Goal: Information Seeking & Learning: Learn about a topic

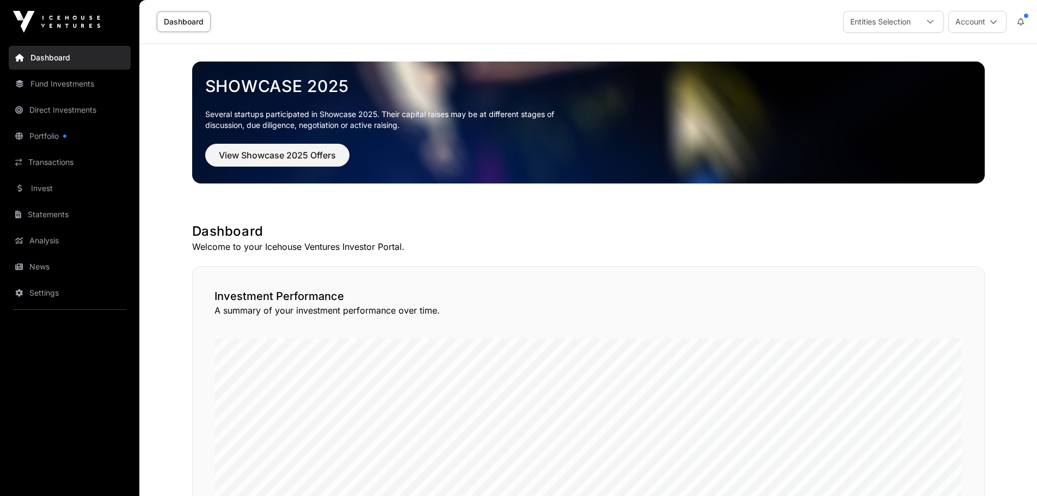
click at [84, 105] on link "Direct Investments" at bounding box center [70, 110] width 122 height 24
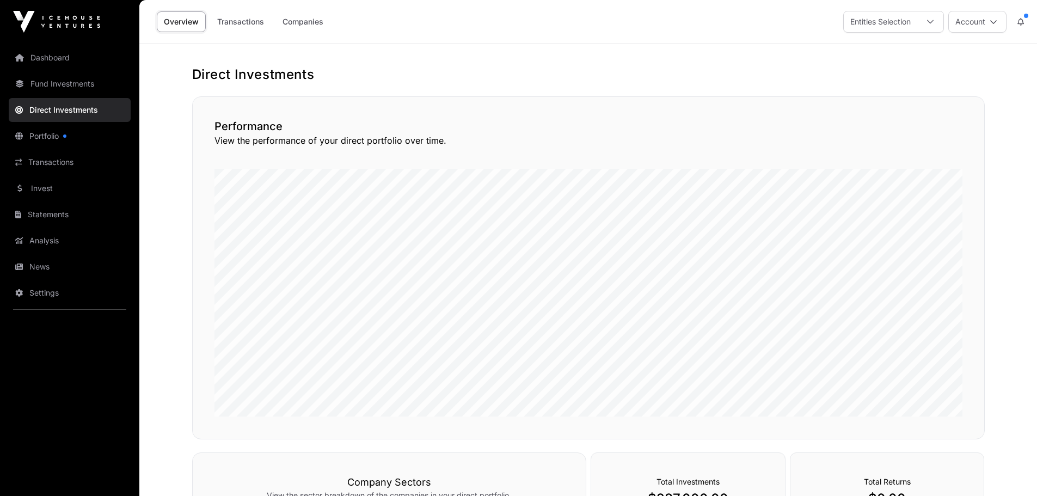
click at [241, 20] on link "Transactions" at bounding box center [240, 21] width 61 height 21
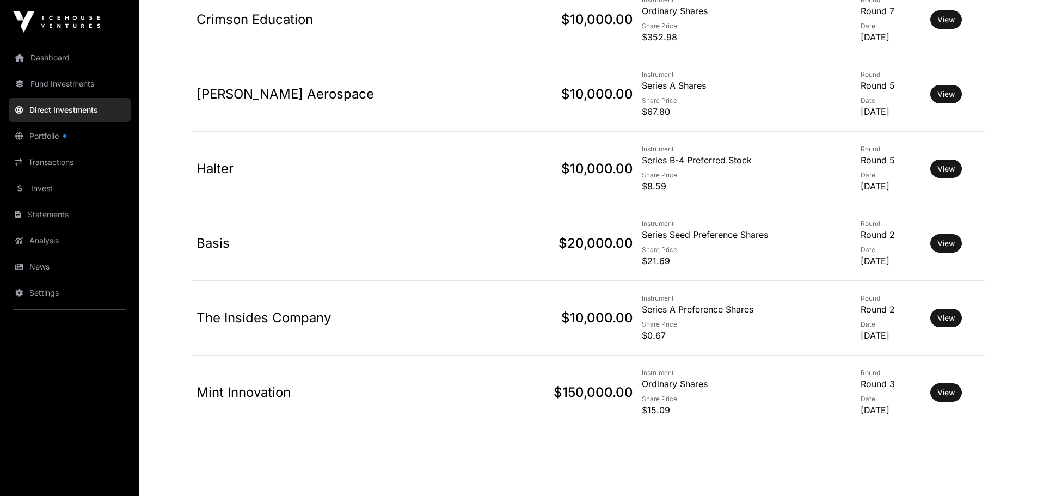
scroll to position [857, 0]
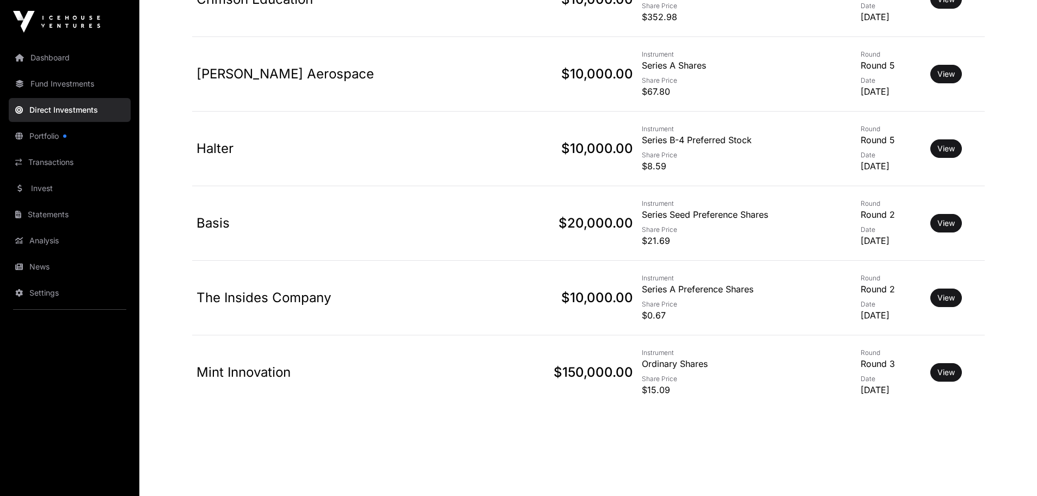
click at [262, 369] on link "Mint Innovation" at bounding box center [244, 372] width 94 height 16
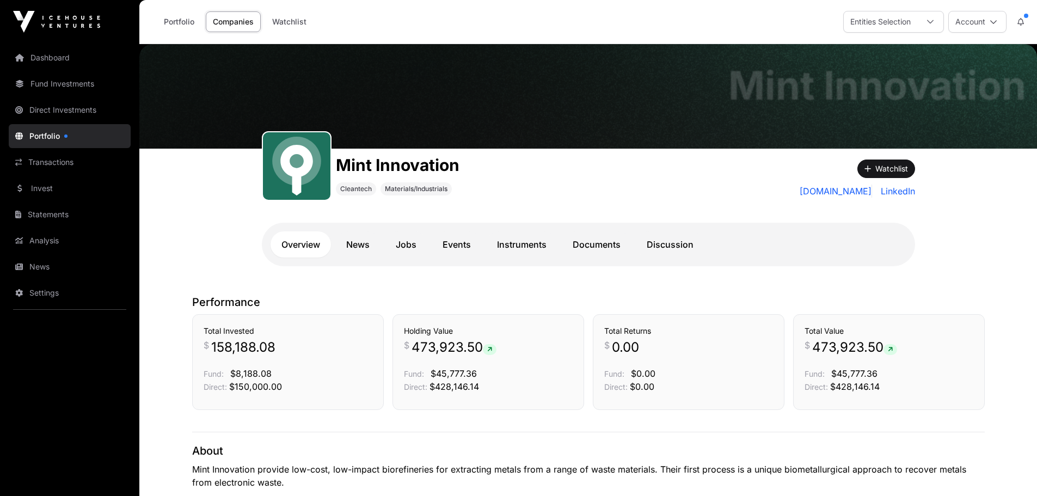
click at [74, 107] on link "Direct Investments" at bounding box center [70, 110] width 122 height 24
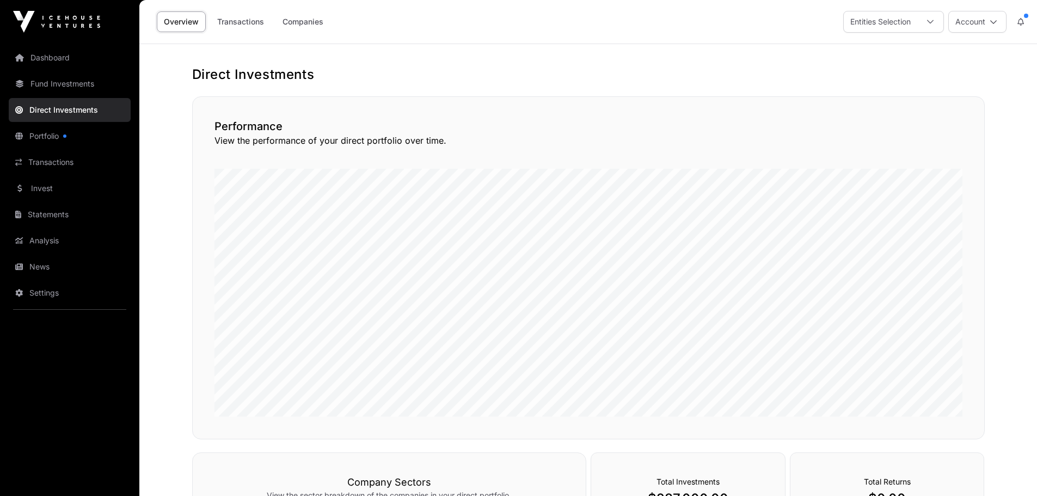
click at [239, 21] on link "Transactions" at bounding box center [240, 21] width 61 height 21
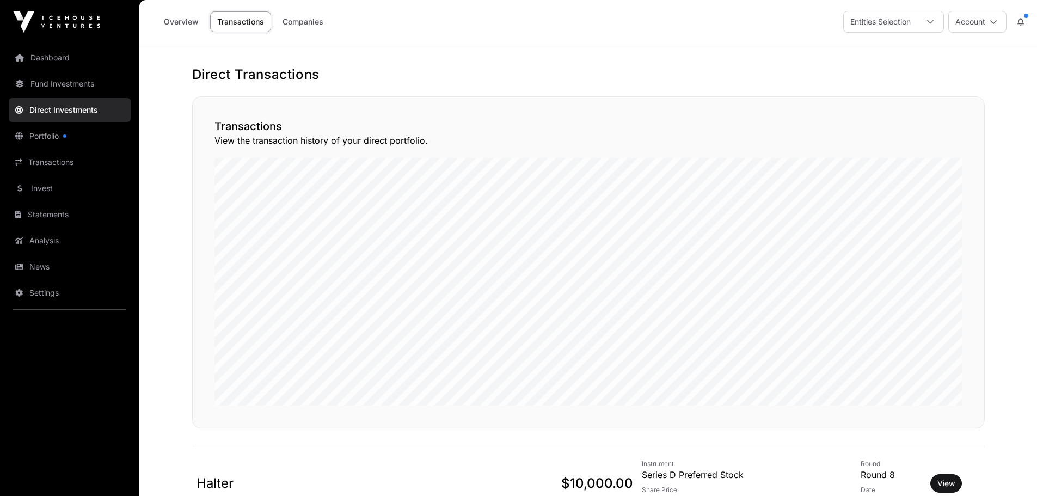
click at [46, 131] on link "Portfolio" at bounding box center [70, 136] width 122 height 24
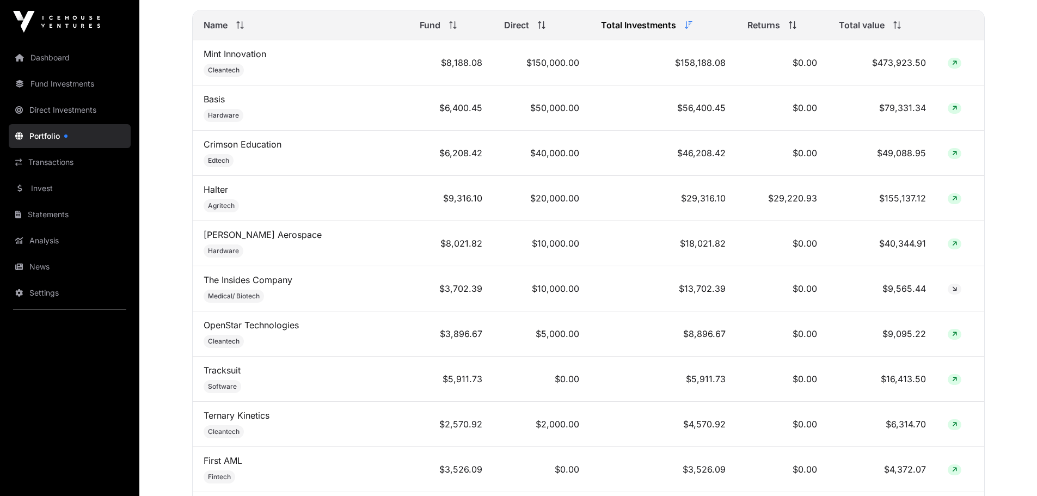
scroll to position [456, 0]
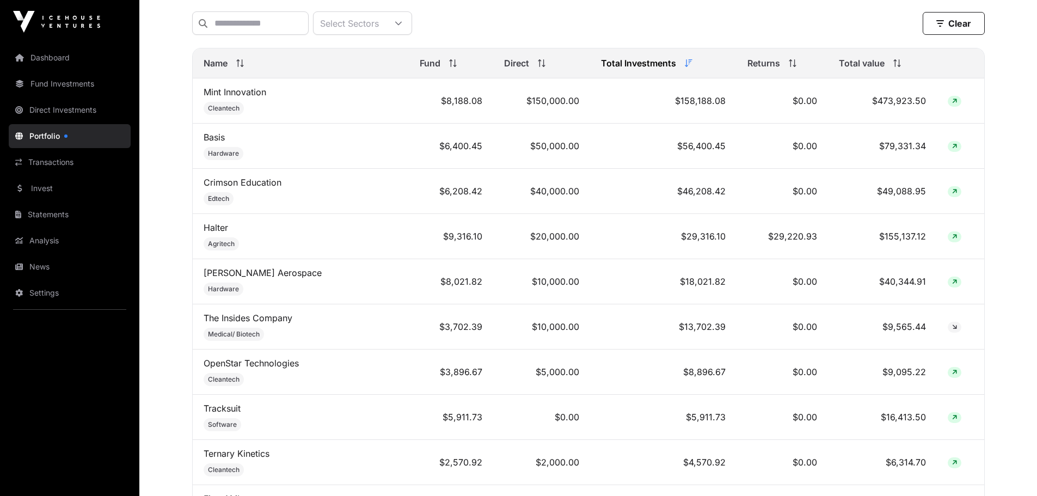
click at [242, 97] on link "Mint Innovation" at bounding box center [235, 92] width 63 height 11
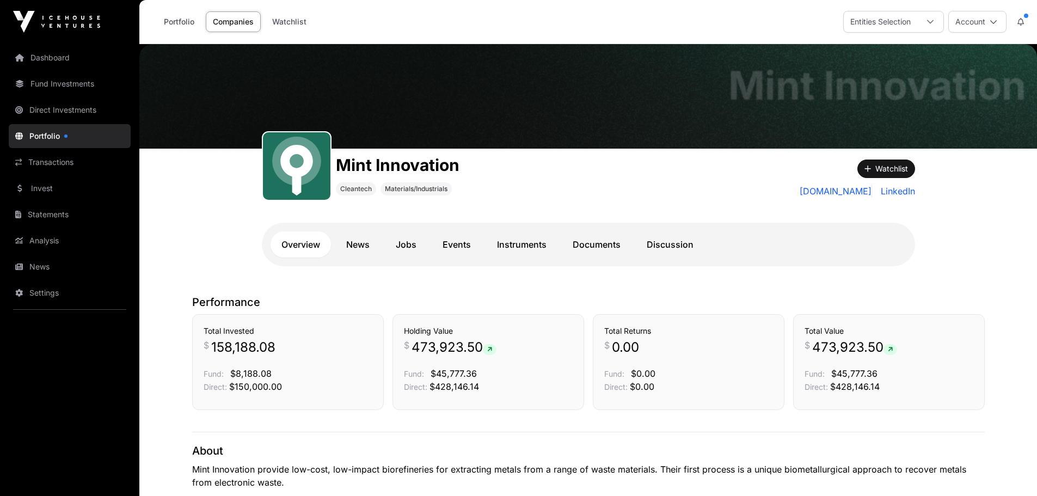
click at [72, 52] on link "Dashboard" at bounding box center [70, 58] width 122 height 24
